Goal: Information Seeking & Learning: Learn about a topic

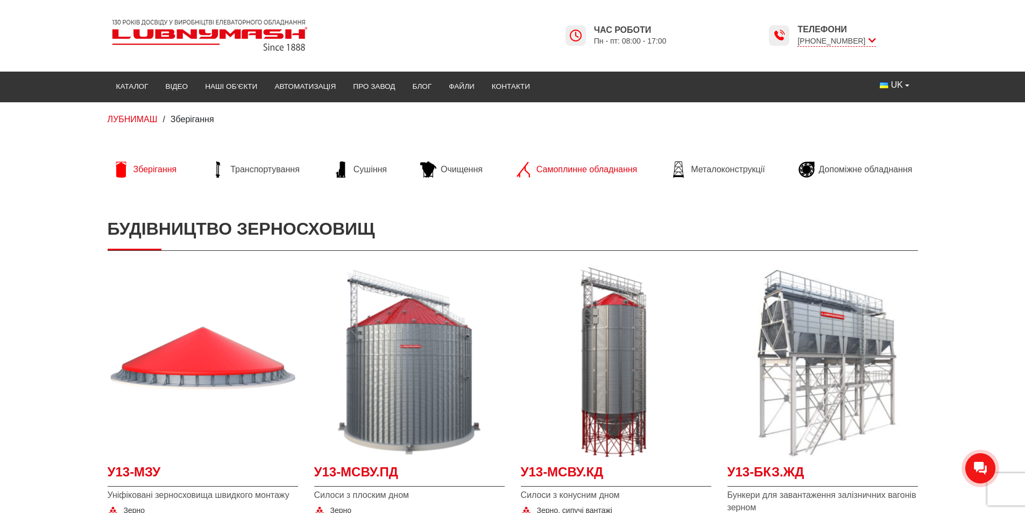
click at [591, 175] on span "Самоплинне обладнання" at bounding box center [587, 170] width 101 height 12
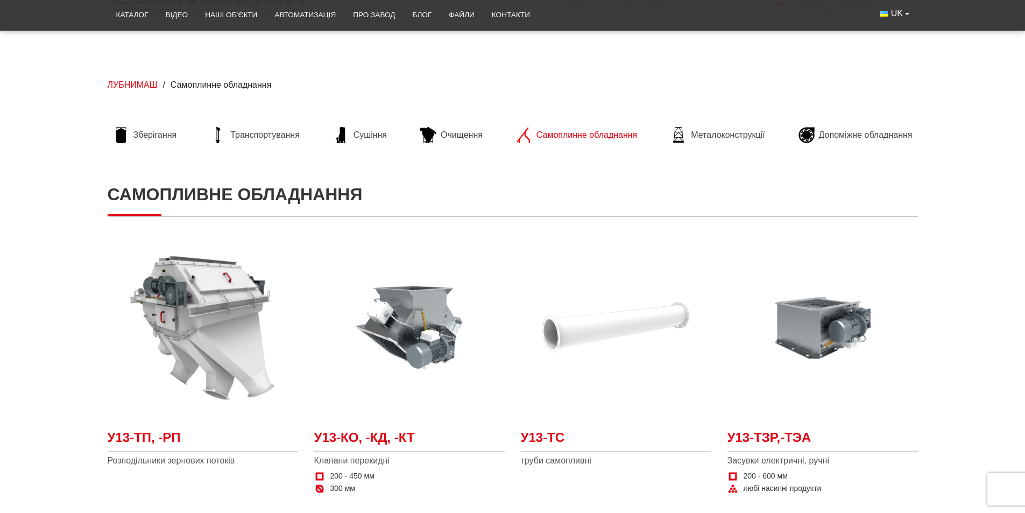
scroll to position [108, 0]
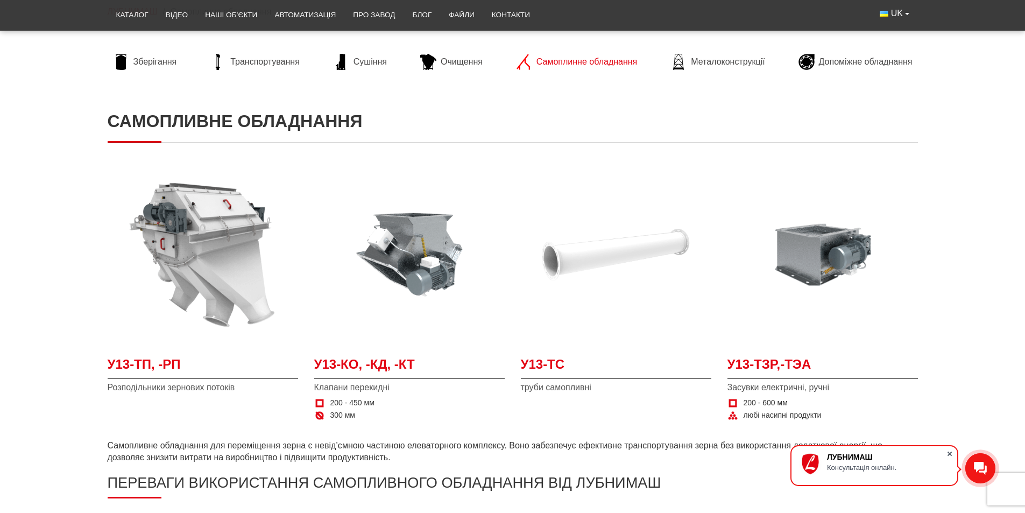
click at [947, 453] on span at bounding box center [950, 453] width 11 height 11
click at [572, 255] on img at bounding box center [616, 254] width 191 height 191
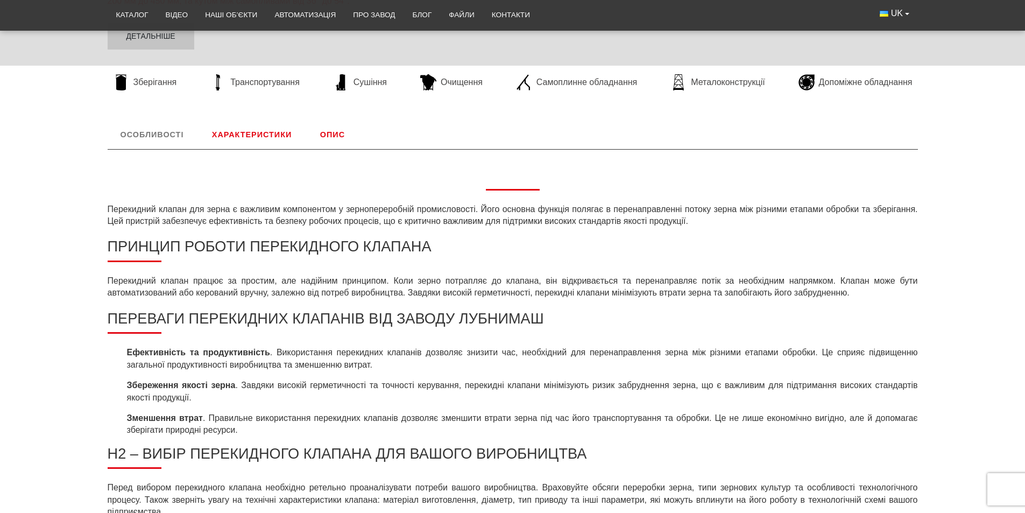
scroll to position [538, 0]
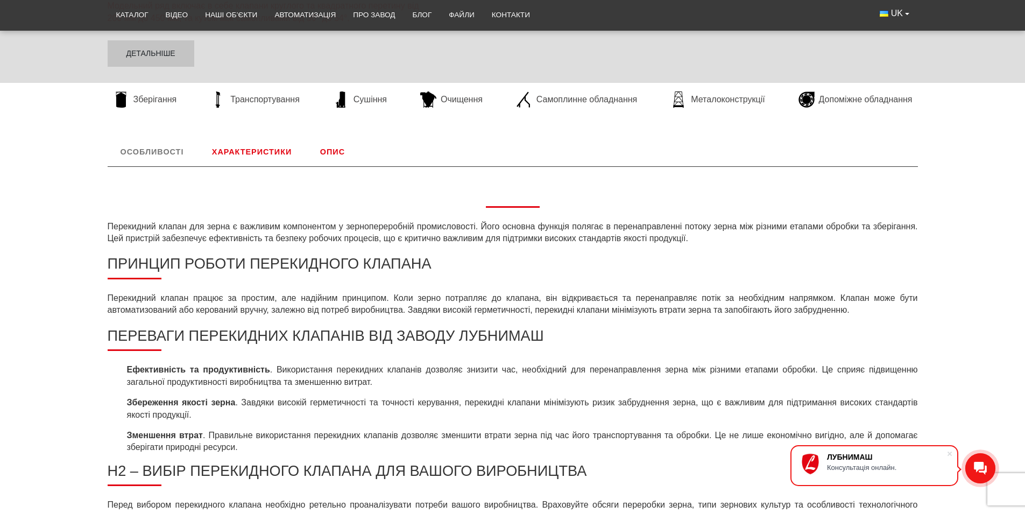
click at [339, 164] on link "Опис" at bounding box center [332, 152] width 51 height 28
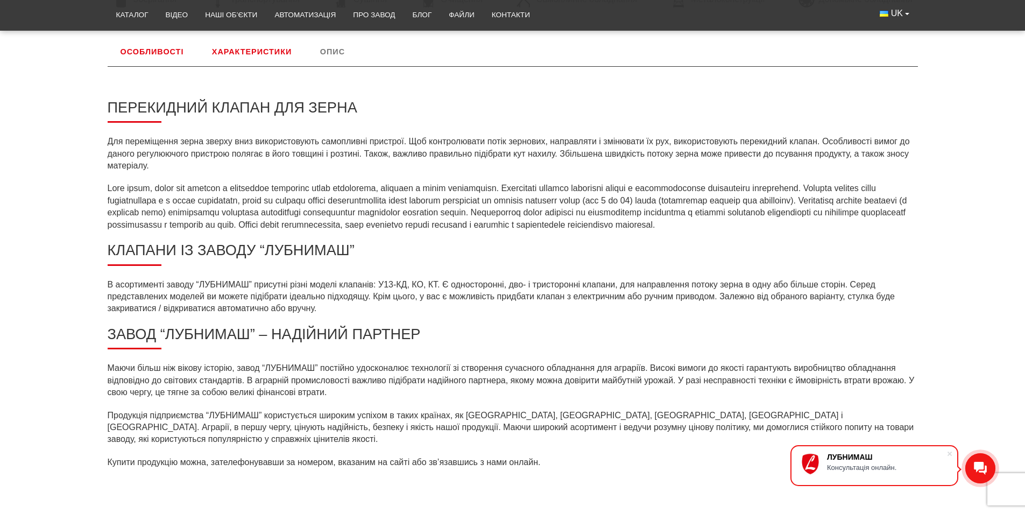
click at [263, 51] on link "Характеристики" at bounding box center [252, 52] width 106 height 28
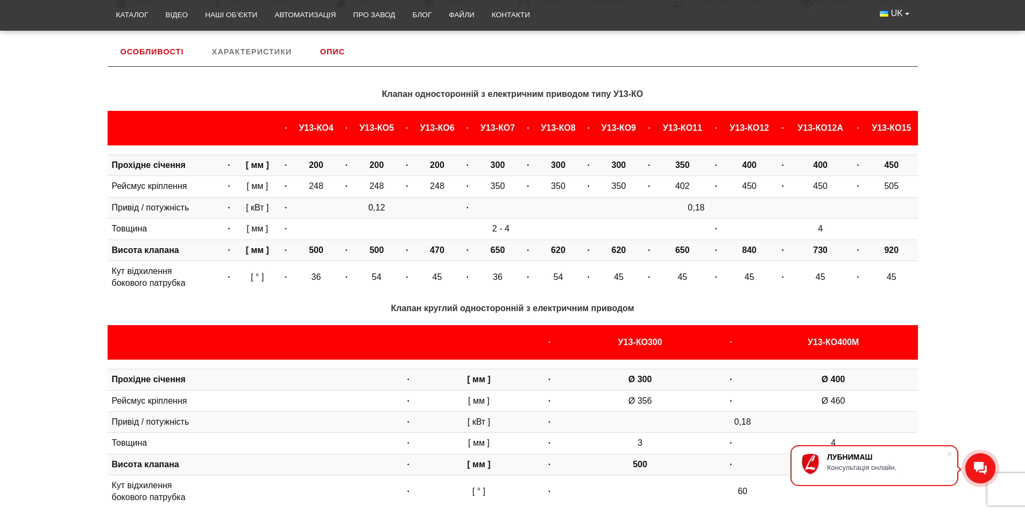
click at [145, 51] on link "Особливості" at bounding box center [152, 52] width 89 height 28
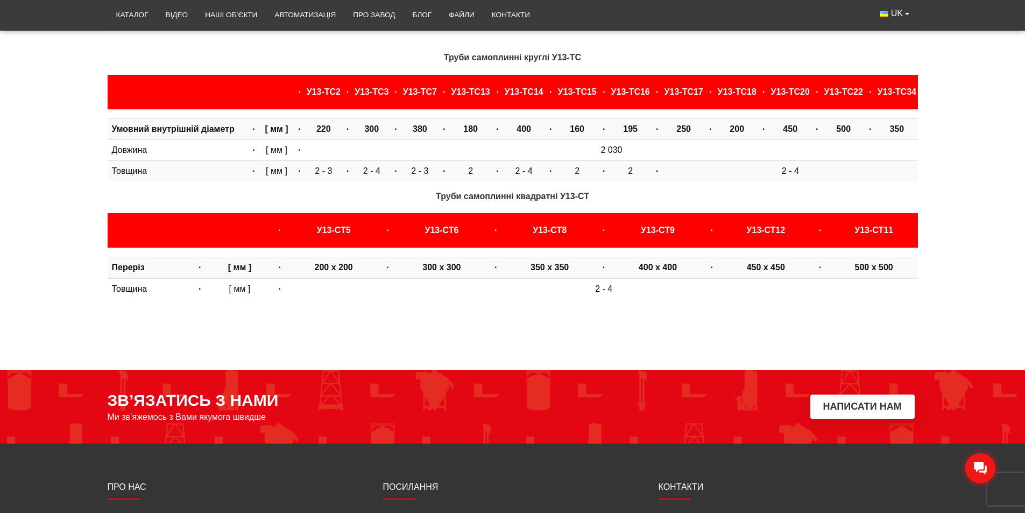
scroll to position [54, 0]
